Goal: Information Seeking & Learning: Learn about a topic

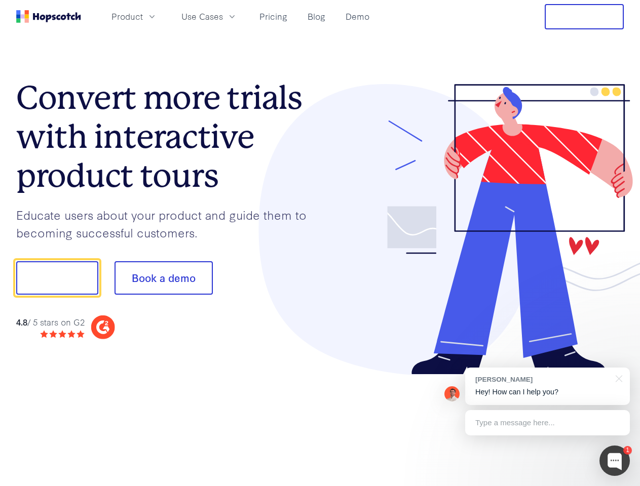
click at [320, 243] on div at bounding box center [472, 229] width 304 height 291
click at [143, 16] on span "Product" at bounding box center [126, 16] width 31 height 13
click at [223, 16] on span "Use Cases" at bounding box center [202, 16] width 42 height 13
click at [584, 17] on button "Free Trial" at bounding box center [583, 16] width 79 height 25
click at [57, 278] on button "Show me!" at bounding box center [57, 277] width 82 height 33
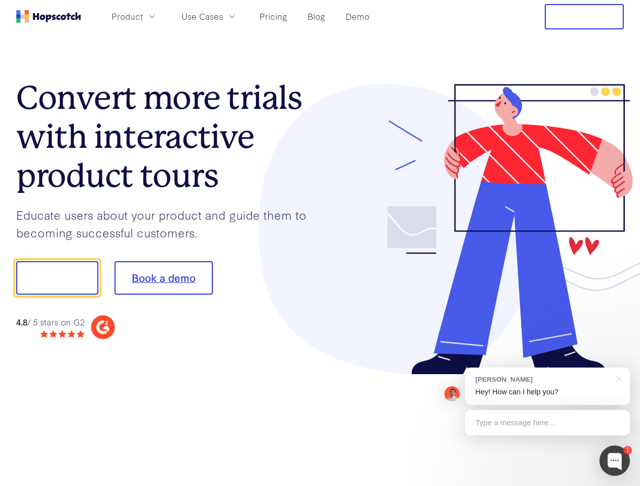
click at [163, 278] on button "Book a demo" at bounding box center [163, 277] width 98 height 33
click at [614, 461] on div at bounding box center [614, 461] width 30 height 30
click at [547, 386] on div "[PERSON_NAME] Hey! How can I help you?" at bounding box center [547, 386] width 165 height 37
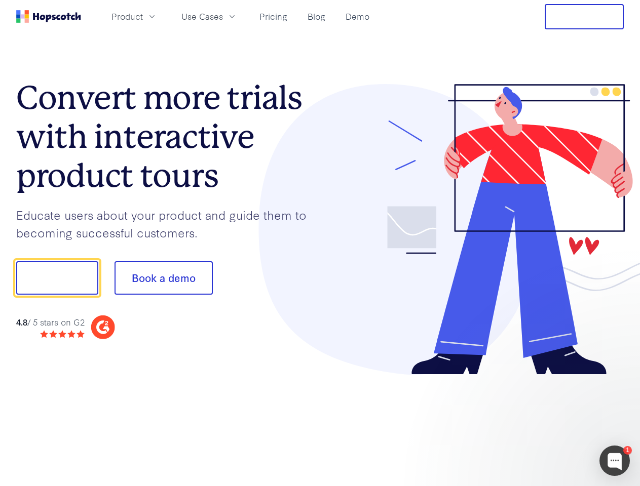
click at [617, 378] on div at bounding box center [535, 277] width 190 height 338
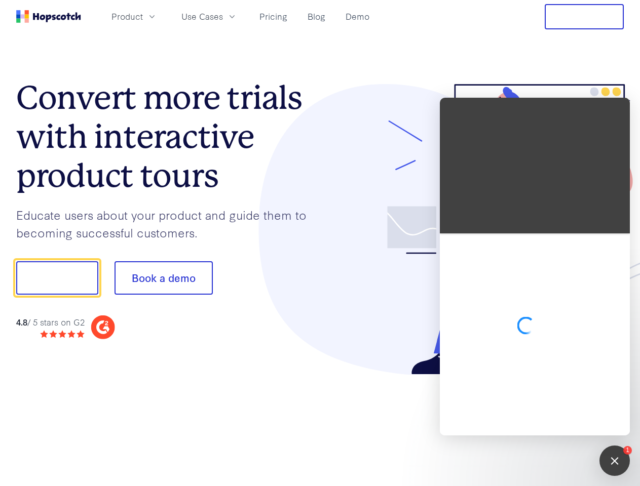
click at [547, 423] on div at bounding box center [535, 334] width 190 height 202
